Goal: Task Accomplishment & Management: Manage account settings

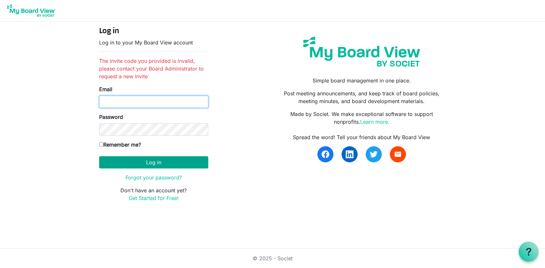
type input "[EMAIL_ADDRESS][DOMAIN_NAME]"
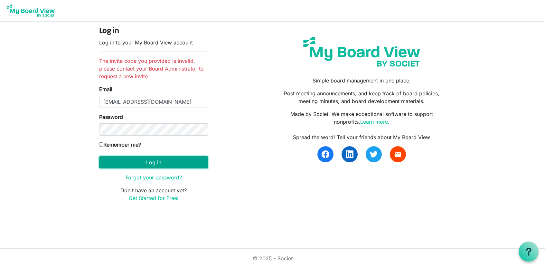
click at [163, 161] on button "Log in" at bounding box center [153, 162] width 109 height 12
click at [45, 12] on img at bounding box center [31, 11] width 52 height 16
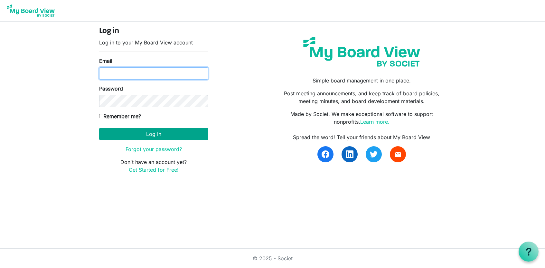
type input "[EMAIL_ADDRESS][DOMAIN_NAME]"
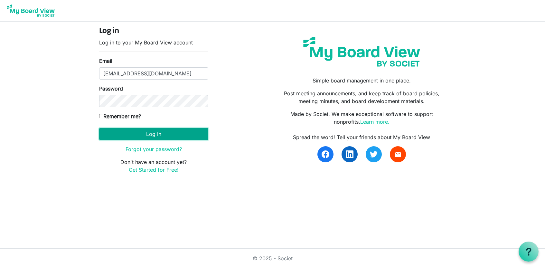
click at [152, 133] on button "Log in" at bounding box center [153, 134] width 109 height 12
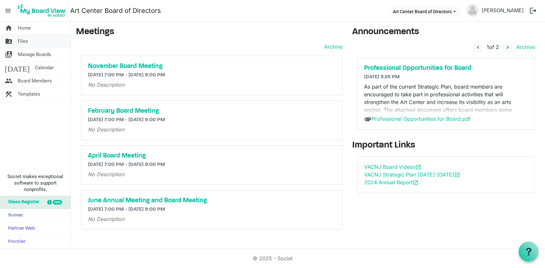
click at [22, 41] on span "Files" at bounding box center [23, 41] width 10 height 13
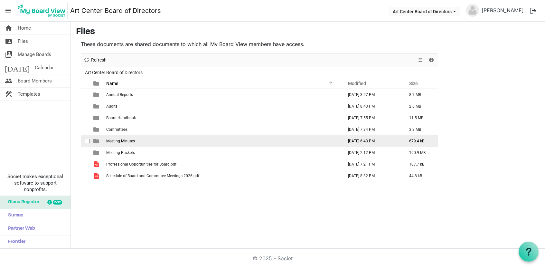
click at [120, 141] on span "Meeting Minutes" at bounding box center [120, 141] width 29 height 5
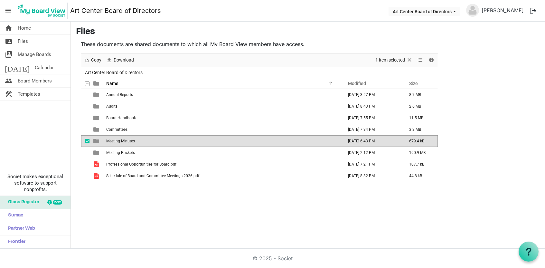
click at [128, 142] on span "Meeting Minutes" at bounding box center [120, 141] width 29 height 5
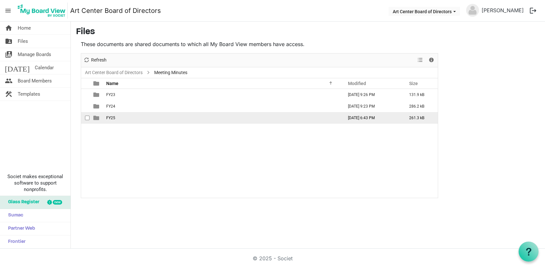
click at [109, 119] on span "FY25" at bounding box center [110, 118] width 9 height 5
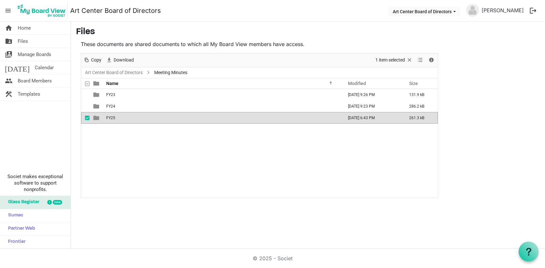
click at [109, 119] on span "FY25" at bounding box center [110, 118] width 9 height 5
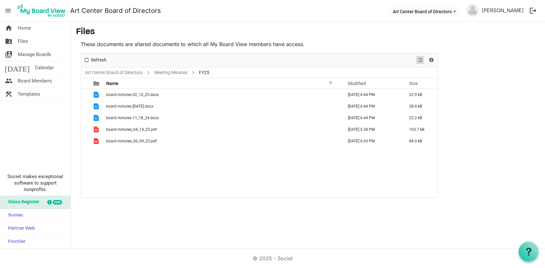
click at [421, 60] on span "View dropdownbutton" at bounding box center [420, 60] width 8 height 8
click at [512, 9] on link "Steve Maico" at bounding box center [502, 10] width 47 height 13
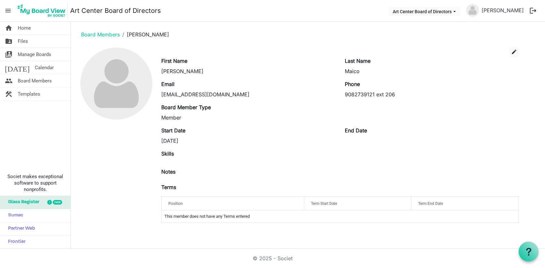
click at [532, 11] on button "logout" at bounding box center [534, 11] width 14 height 14
